Goal: Find specific page/section: Find specific page/section

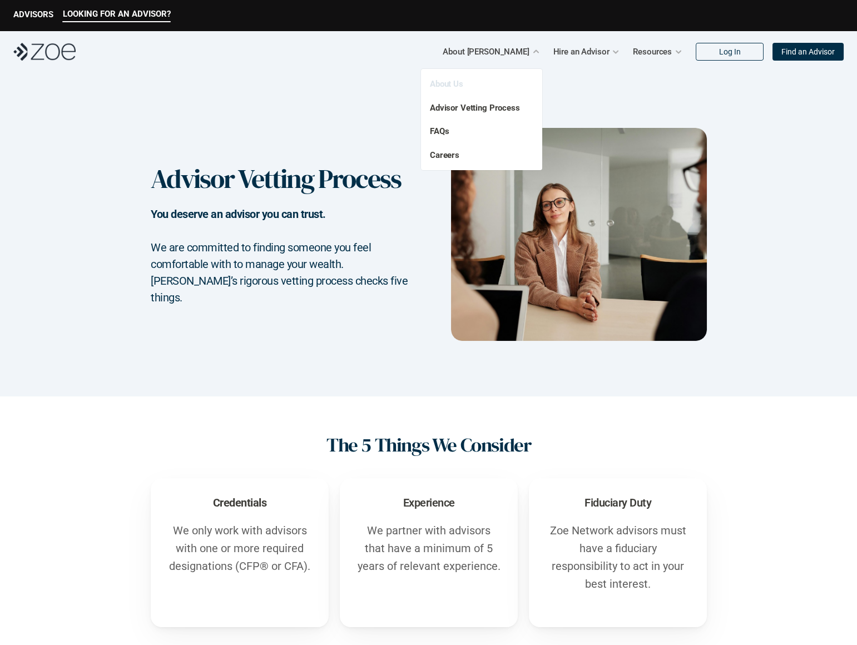
click at [446, 81] on link "About Us" at bounding box center [446, 84] width 33 height 10
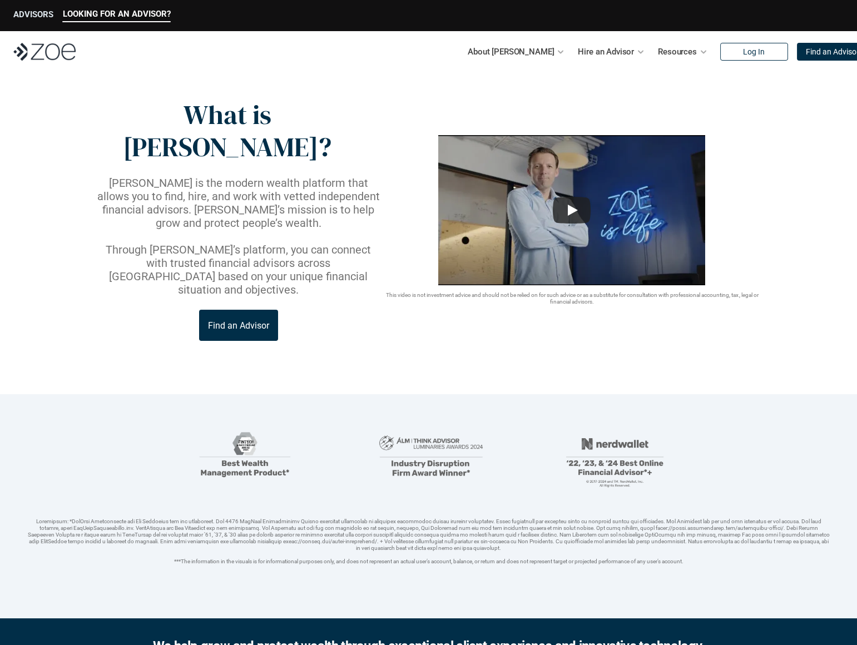
click at [31, 13] on p "ADVISORS" at bounding box center [33, 14] width 40 height 10
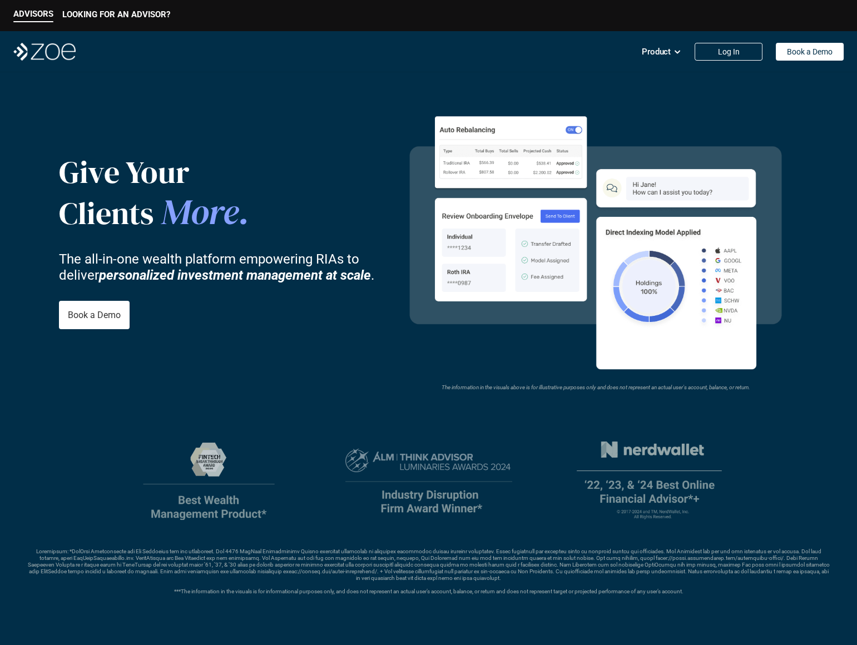
click at [57, 52] on img at bounding box center [44, 52] width 62 height 18
